Goal: Information Seeking & Learning: Learn about a topic

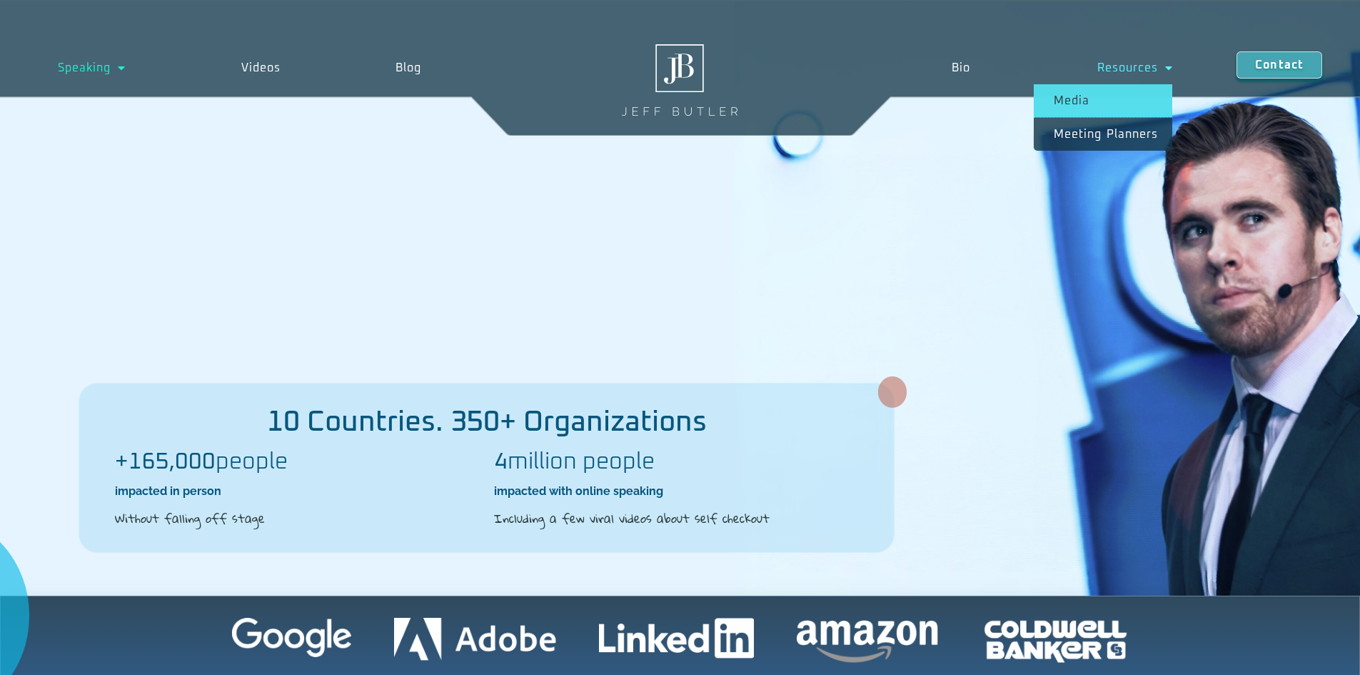
click at [1077, 98] on link "Media" at bounding box center [1103, 100] width 139 height 33
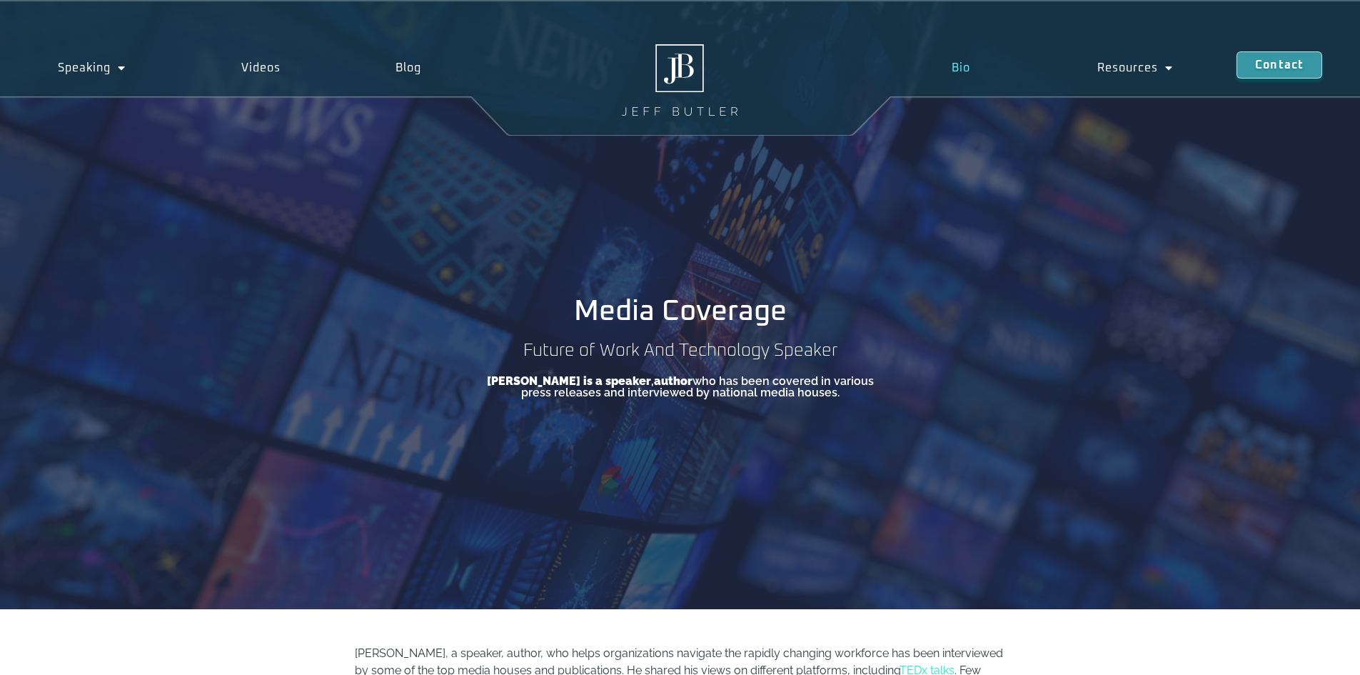
click at [958, 61] on link "Bio" at bounding box center [961, 67] width 146 height 33
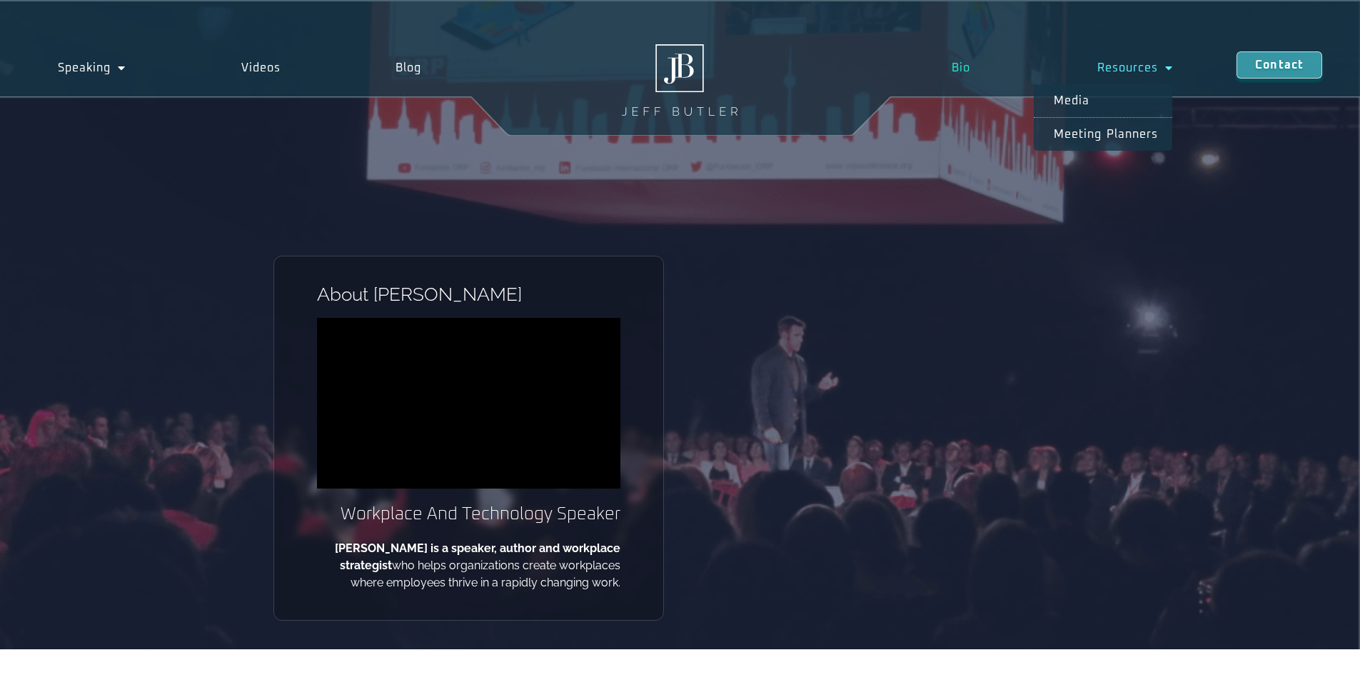
click at [1122, 63] on link "Resources" at bounding box center [1135, 67] width 203 height 33
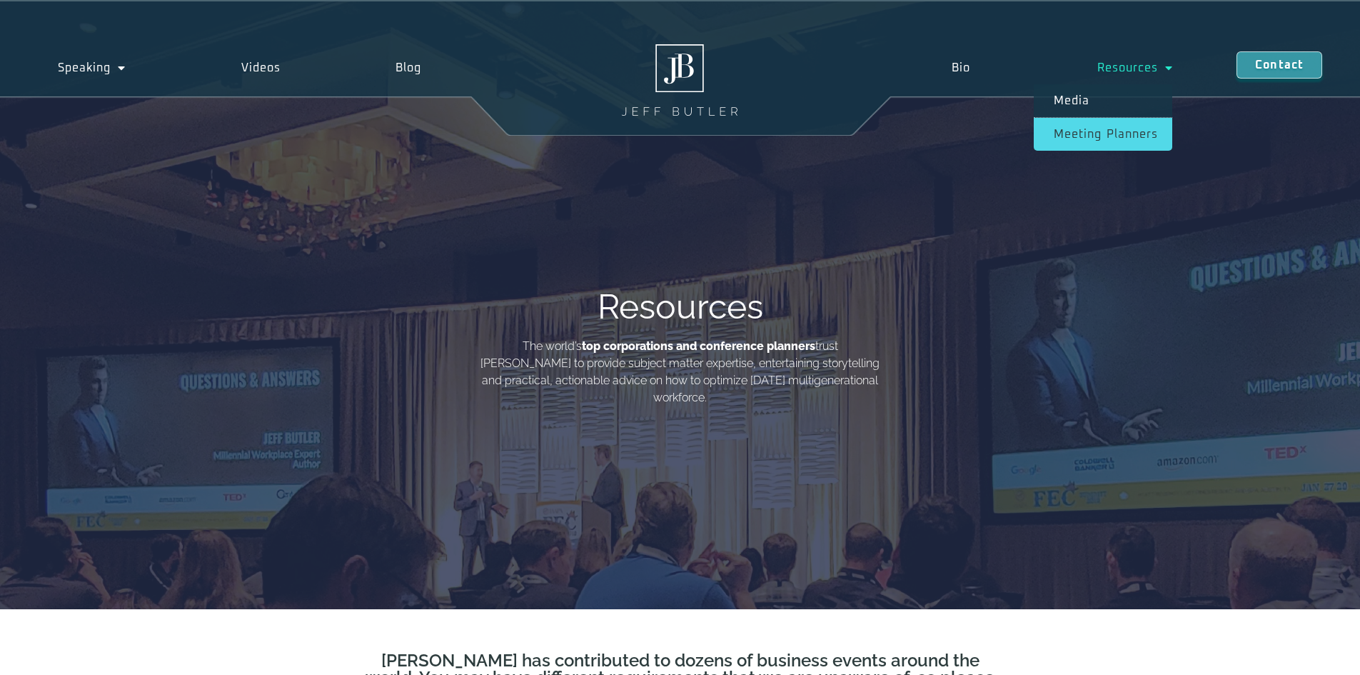
click at [1095, 126] on link "Meeting planners" at bounding box center [1103, 134] width 139 height 33
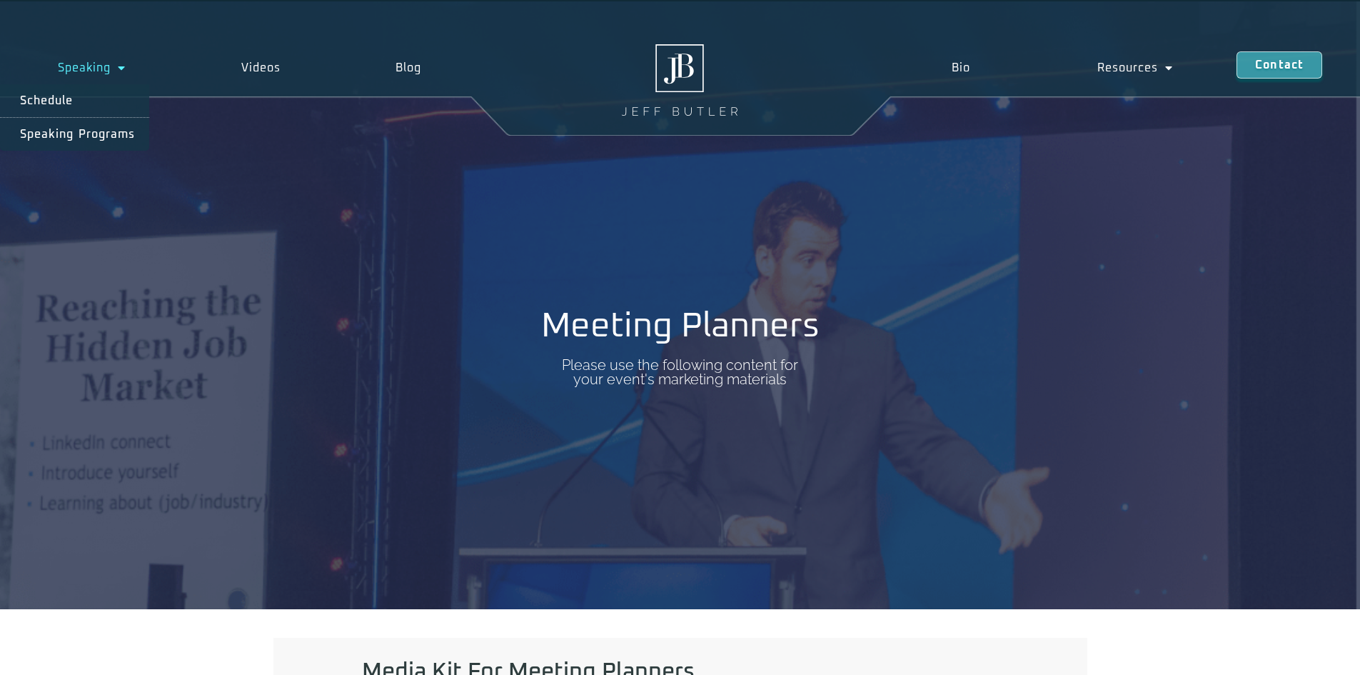
click at [84, 59] on link "Speaking" at bounding box center [92, 67] width 184 height 33
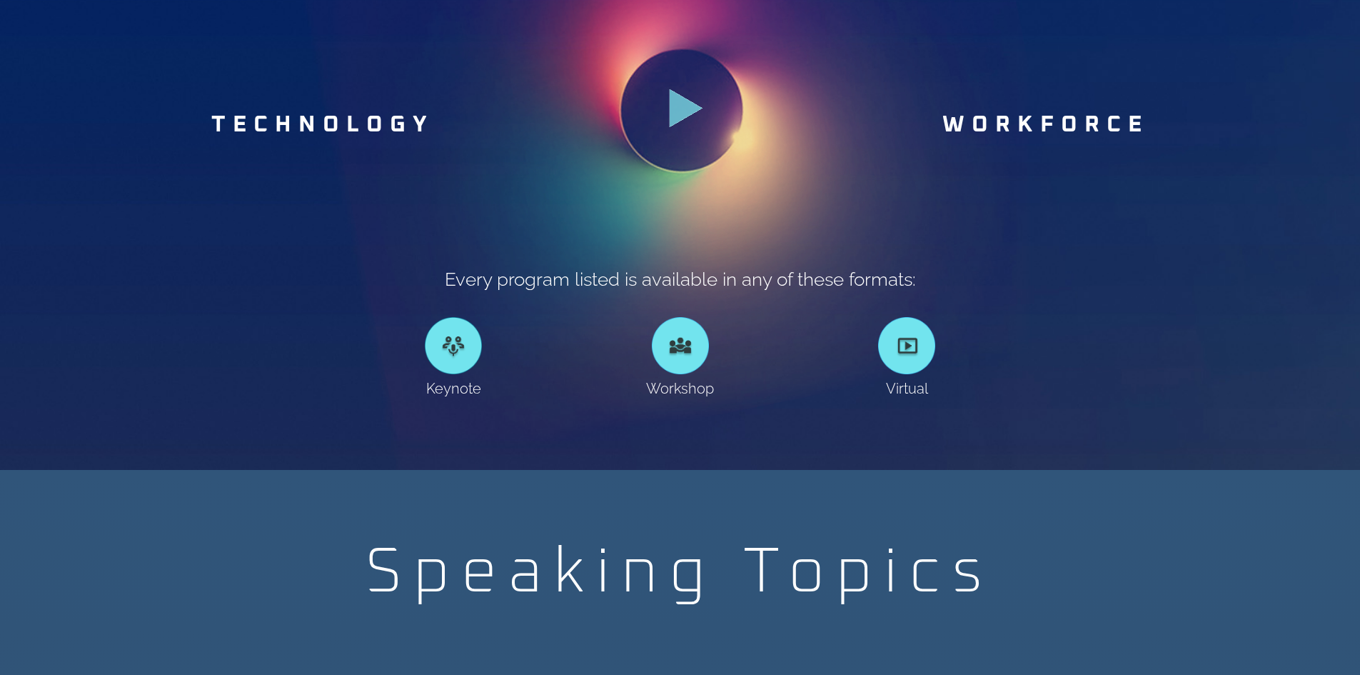
scroll to position [1071, 0]
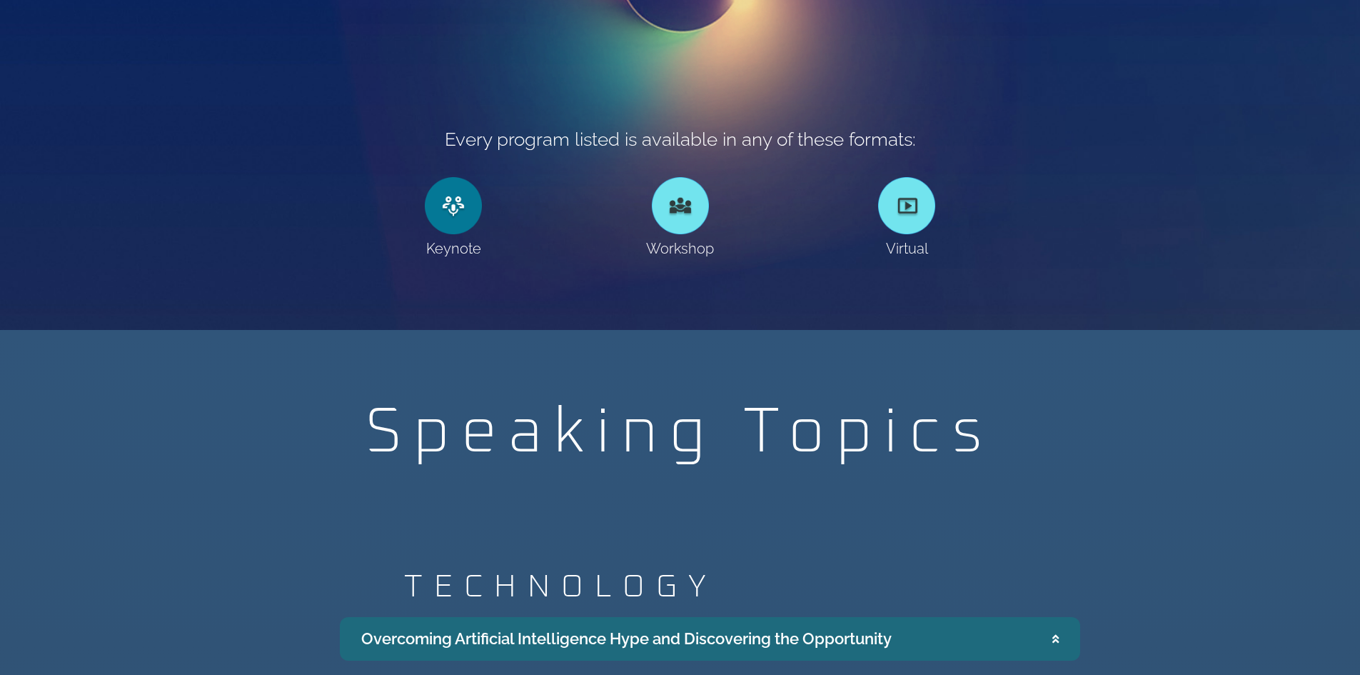
click at [453, 211] on link at bounding box center [453, 205] width 57 height 57
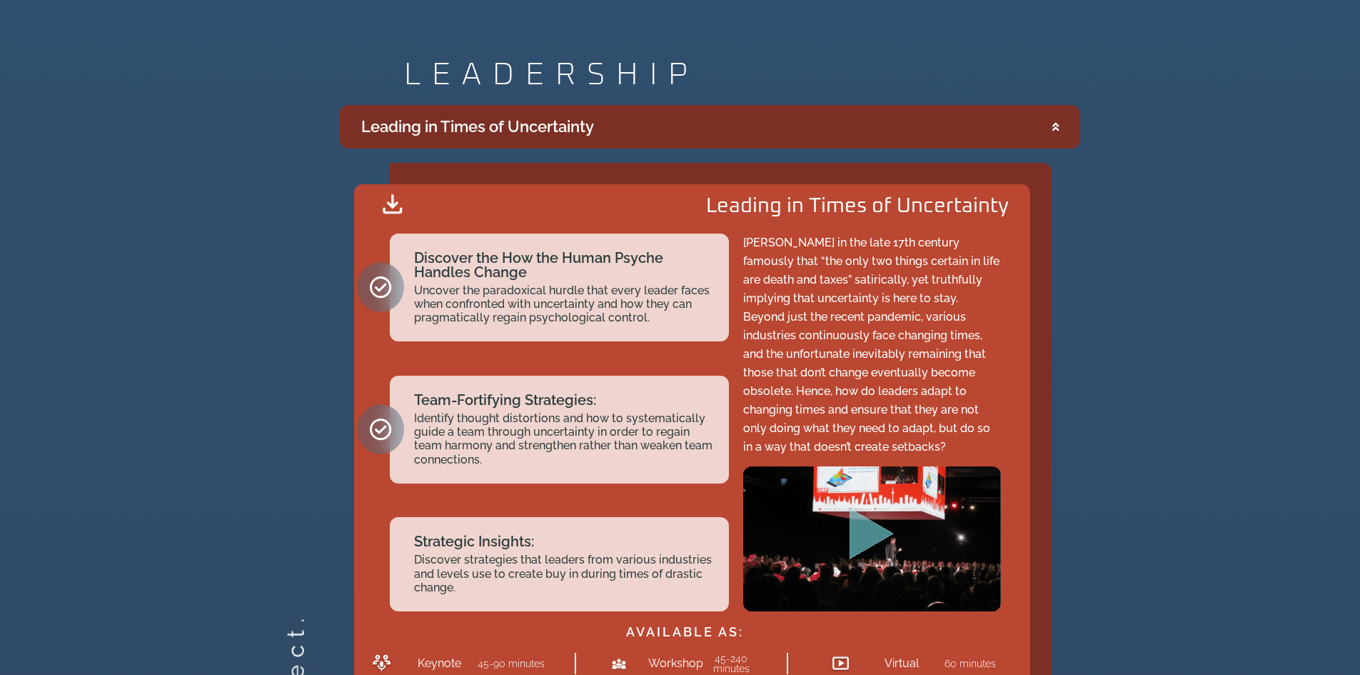
scroll to position [2499, 0]
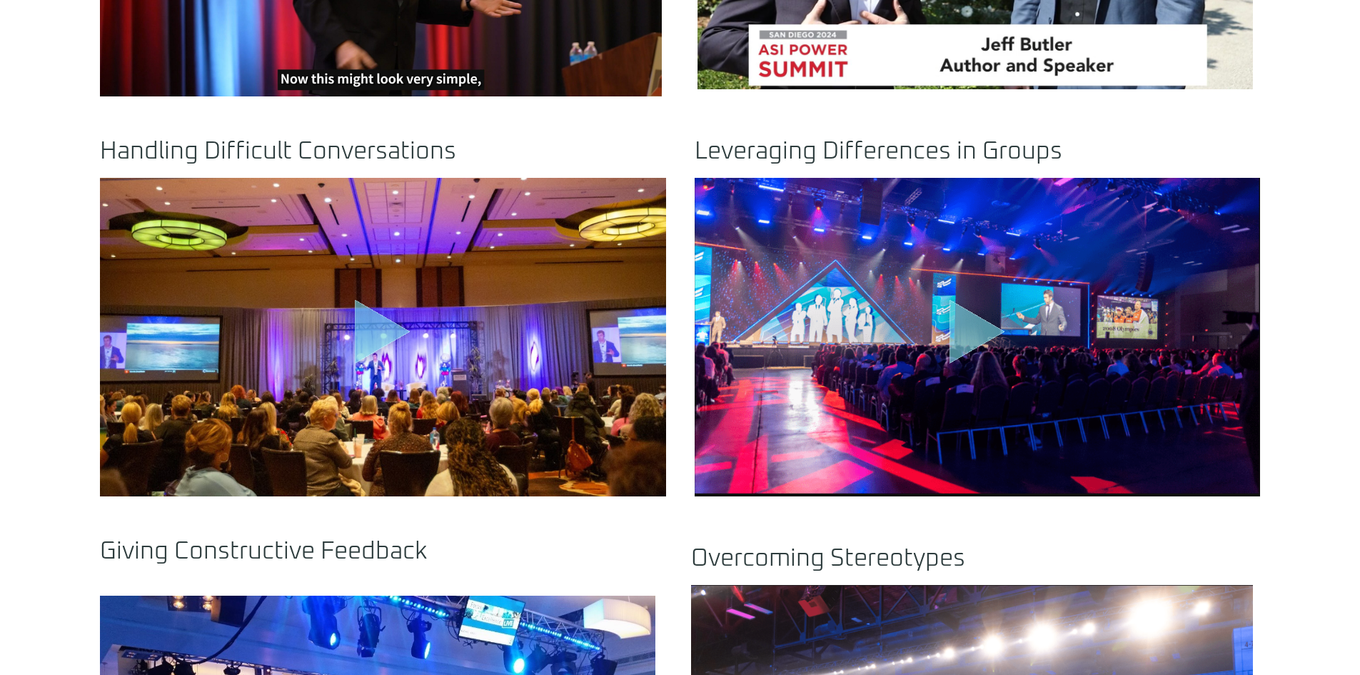
scroll to position [1000, 0]
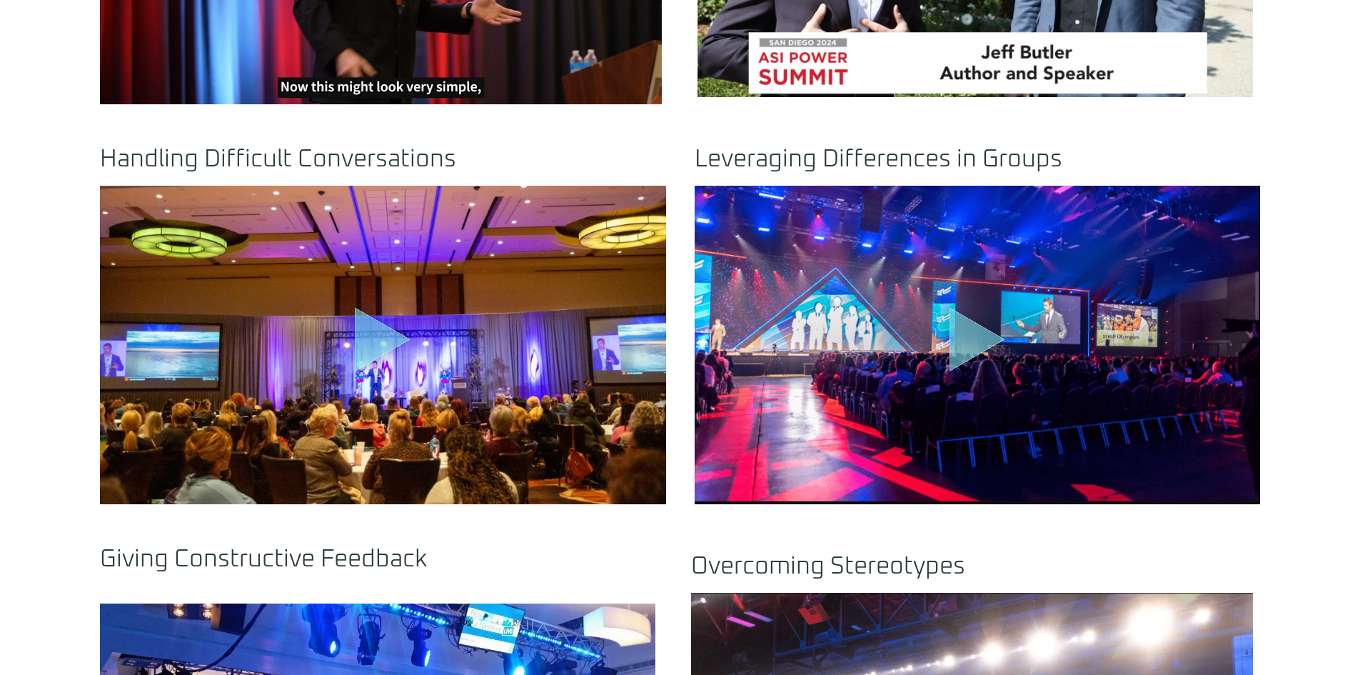
click at [359, 346] on icon "Play Video" at bounding box center [383, 339] width 56 height 64
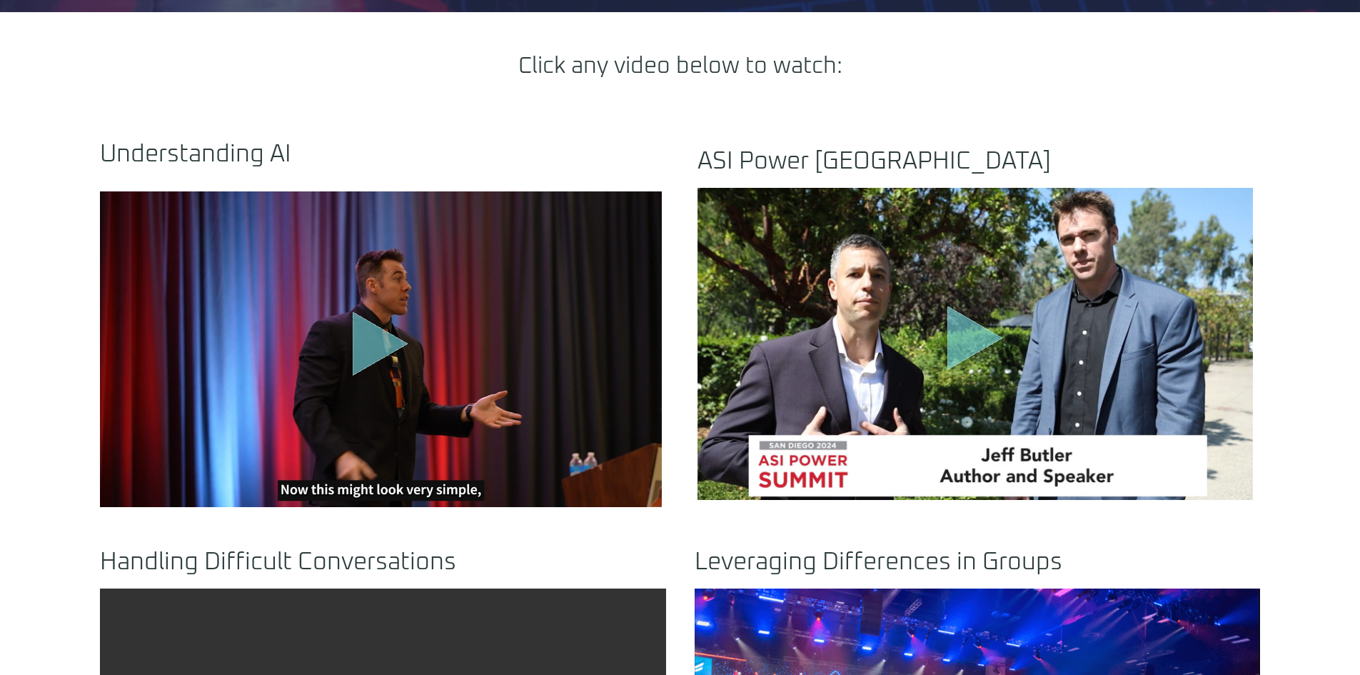
scroll to position [571, 0]
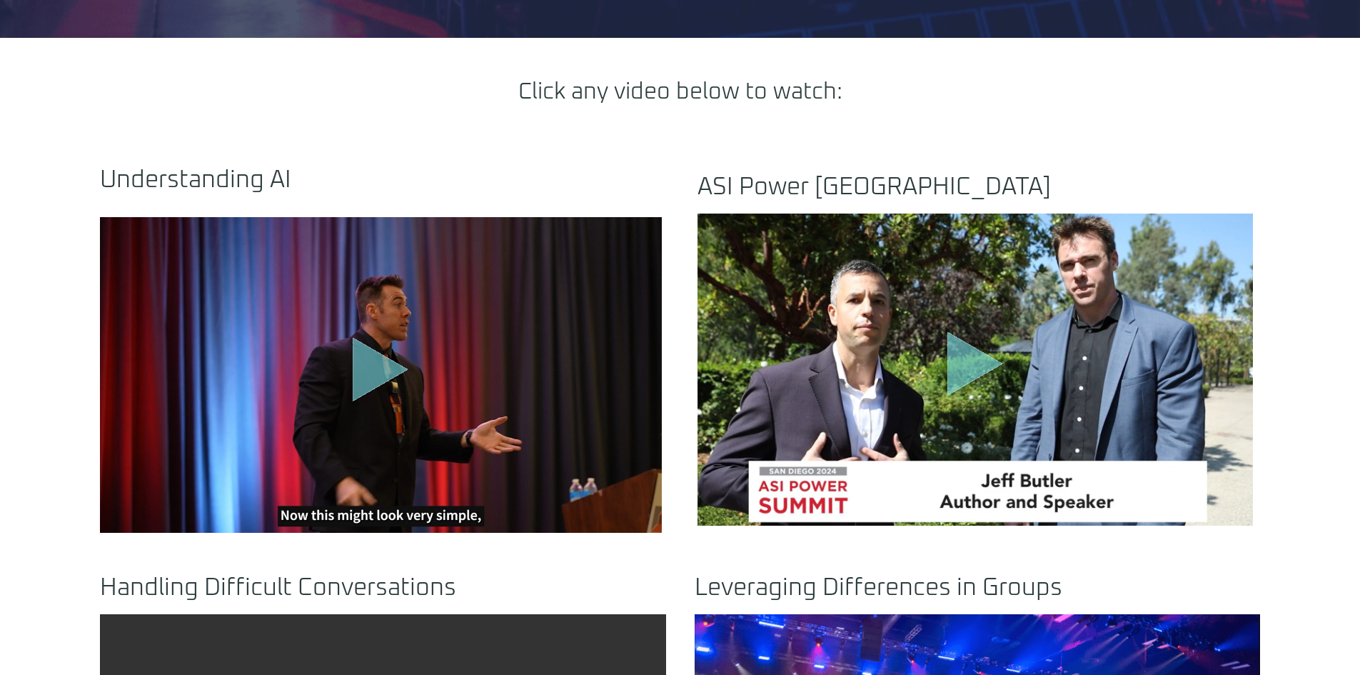
click at [348, 379] on icon ".st0{fill:#FFF;fill-opacity:.39}.st1{fill:#5ADCE8;fill-opacity:.6}.st2{fill:non…" at bounding box center [380, 371] width 71 height 71
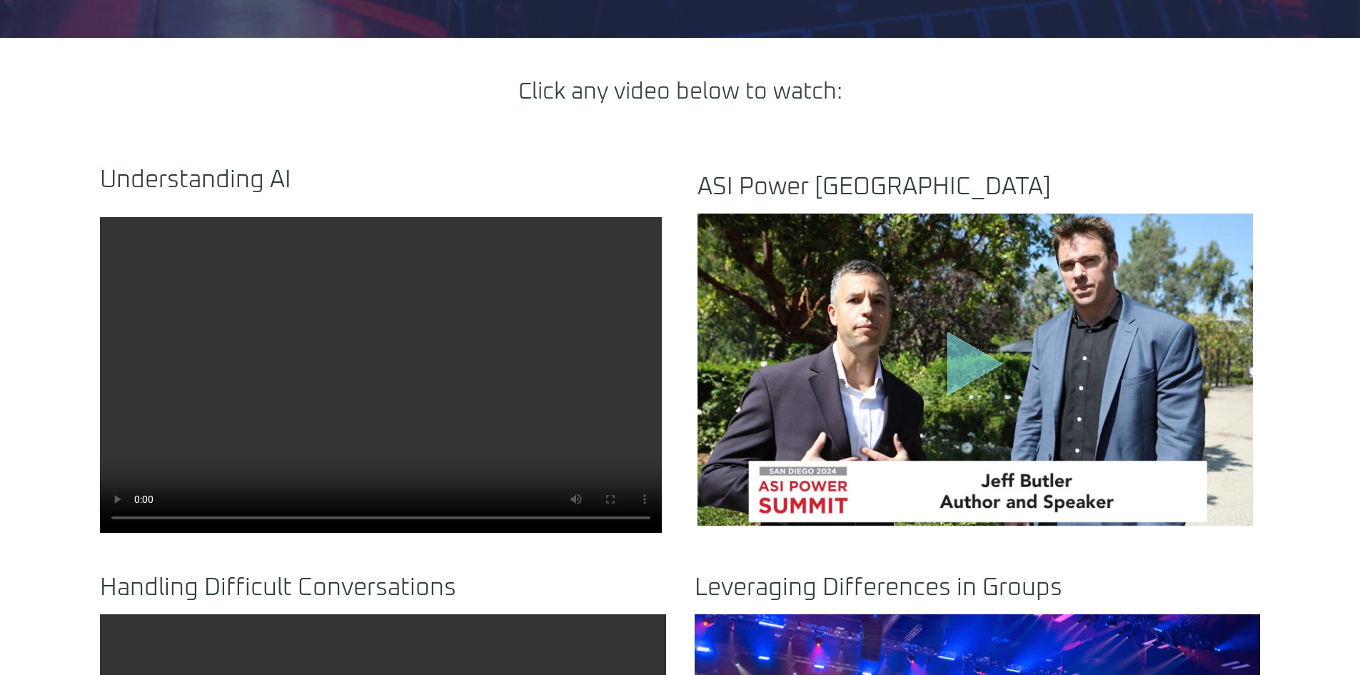
click at [328, 392] on video at bounding box center [381, 375] width 562 height 316
